Goal: Transaction & Acquisition: Purchase product/service

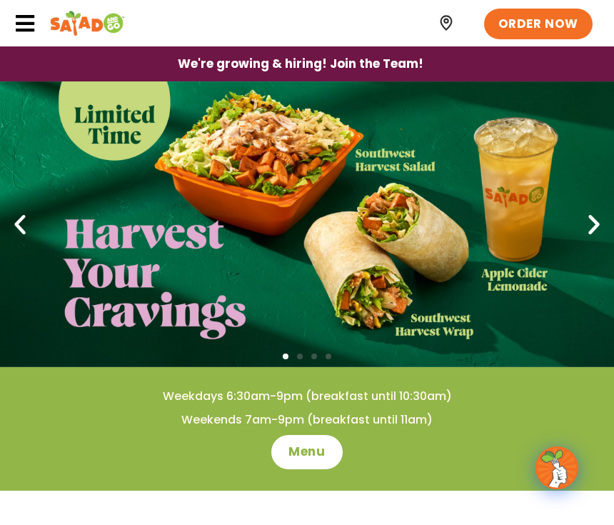
click at [313, 452] on span "Menu" at bounding box center [306, 451] width 36 height 17
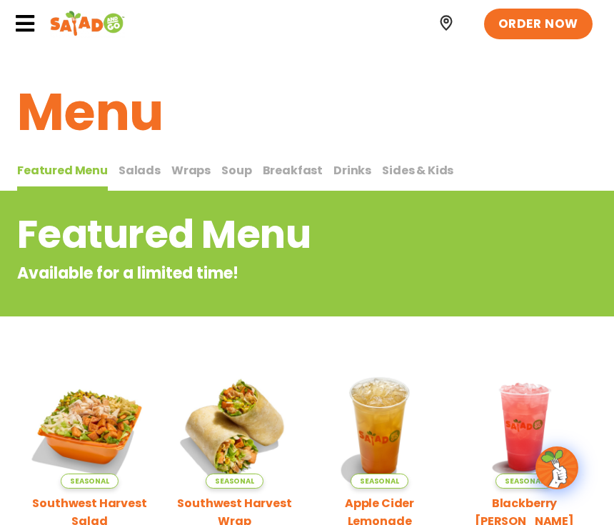
click at [183, 181] on button "Wraps Wraps" at bounding box center [190, 176] width 39 height 30
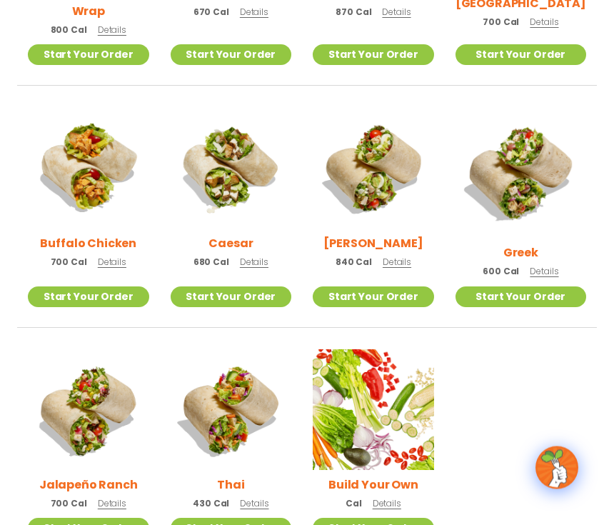
scroll to position [555, 0]
click at [167, 506] on li "Thai 430 Cal Details Start Your Order Start Your Order Thai Wrap 430 Cal Pick y…" at bounding box center [231, 454] width 143 height 211
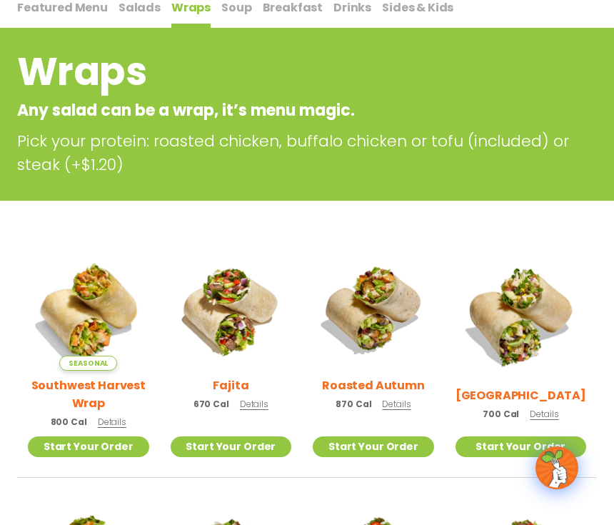
scroll to position [162, 0]
click at [258, 412] on p "670 Cal Details" at bounding box center [231, 404] width 75 height 15
click at [118, 424] on span "Details" at bounding box center [112, 422] width 29 height 12
